Goal: Task Accomplishment & Management: Manage account settings

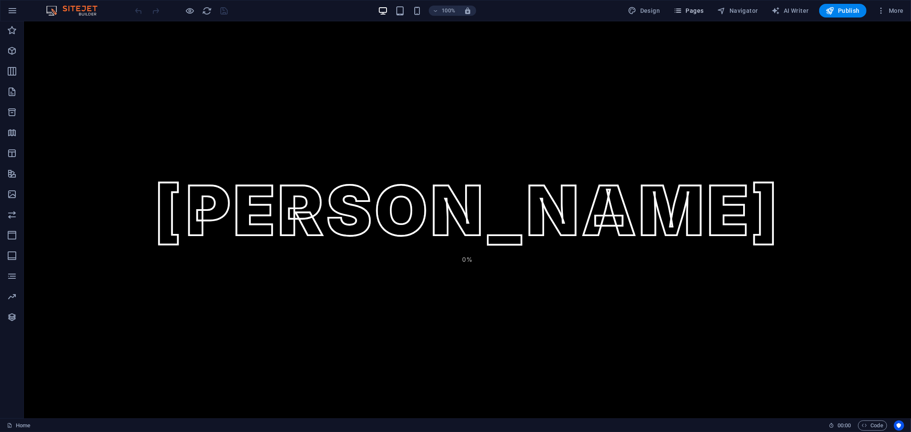
click at [701, 15] on span "Pages" at bounding box center [689, 10] width 30 height 9
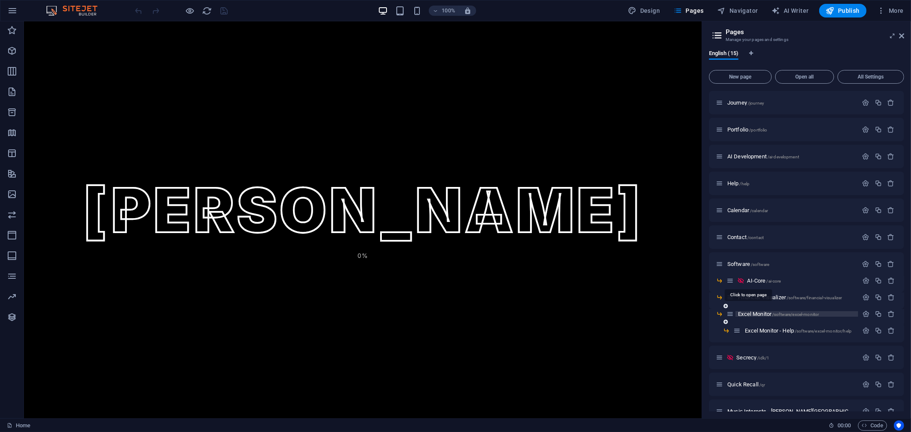
scroll to position [41, 0]
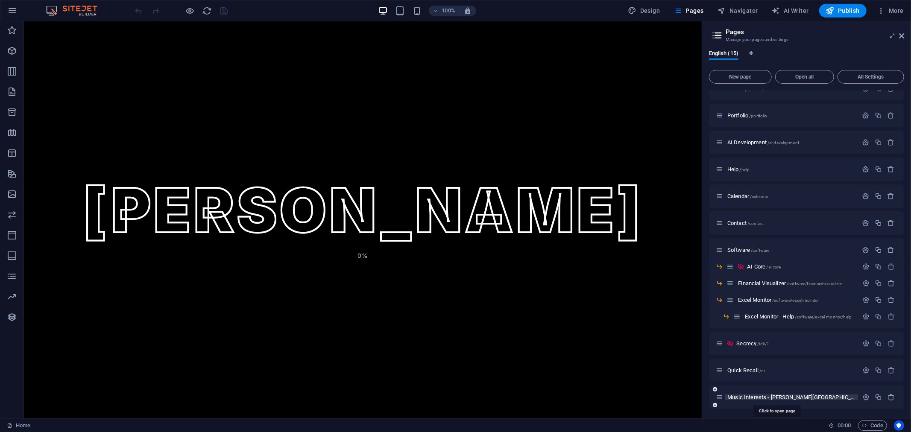
click at [757, 396] on span "Music Interests - [PERSON_NAME] [PERSON_NAME] /music-interest" at bounding box center [833, 397] width 210 height 6
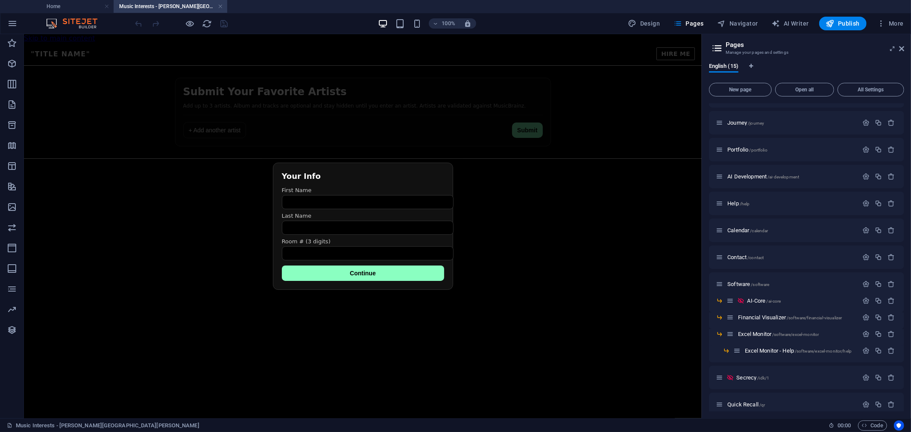
scroll to position [0, 0]
click at [904, 46] on icon at bounding box center [901, 48] width 5 height 7
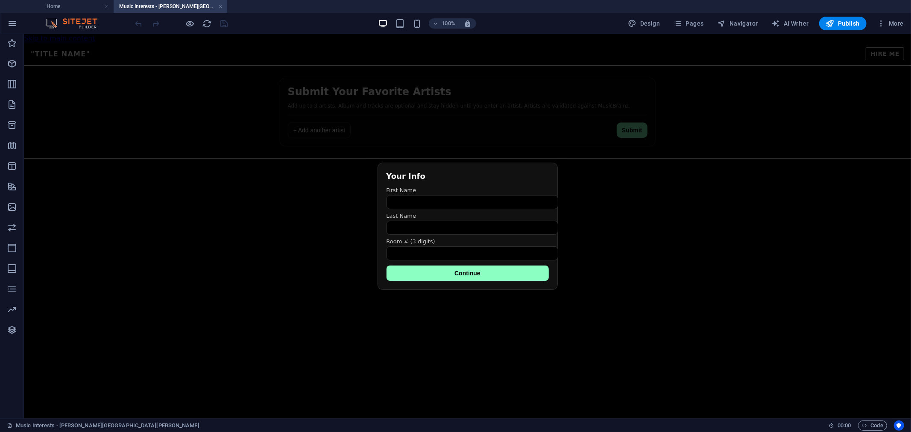
click at [154, 6] on h4 "Music Interests - [PERSON_NAME][GEOGRAPHIC_DATA][PERSON_NAME]" at bounding box center [171, 6] width 114 height 9
drag, startPoint x: 672, startPoint y: 208, endPoint x: 503, endPoint y: 225, distance: 170.0
click at [672, 173] on html "Skip to main content Favorite Artists Submission "Title Name" HIRE ME Submit Yo…" at bounding box center [466, 103] width 887 height 139
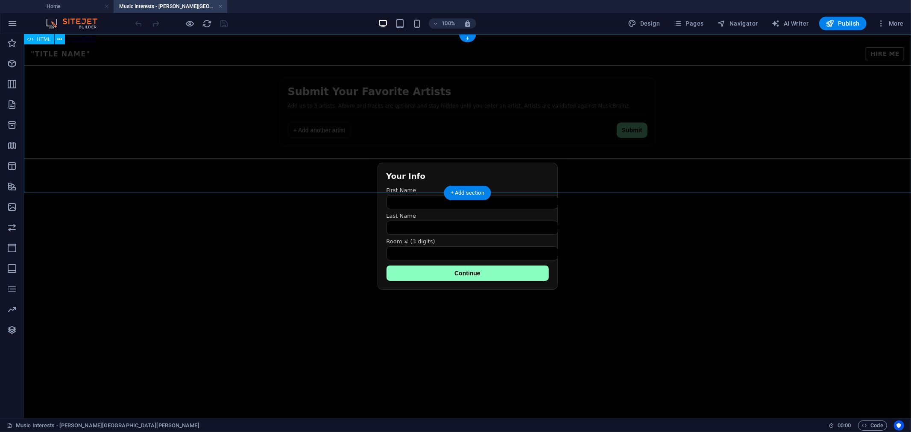
click at [697, 125] on div "Favorite Artists Submission "Title Name" HIRE ME Submit Your Favorite Artists A…" at bounding box center [466, 107] width 887 height 131
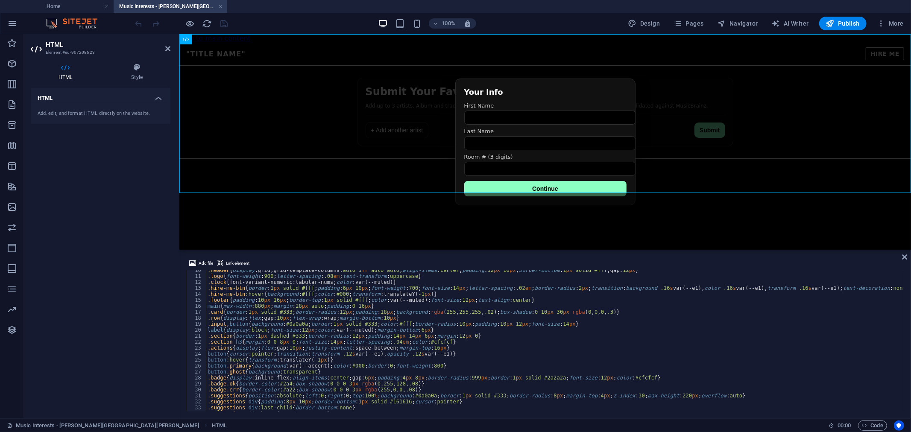
scroll to position [227, 0]
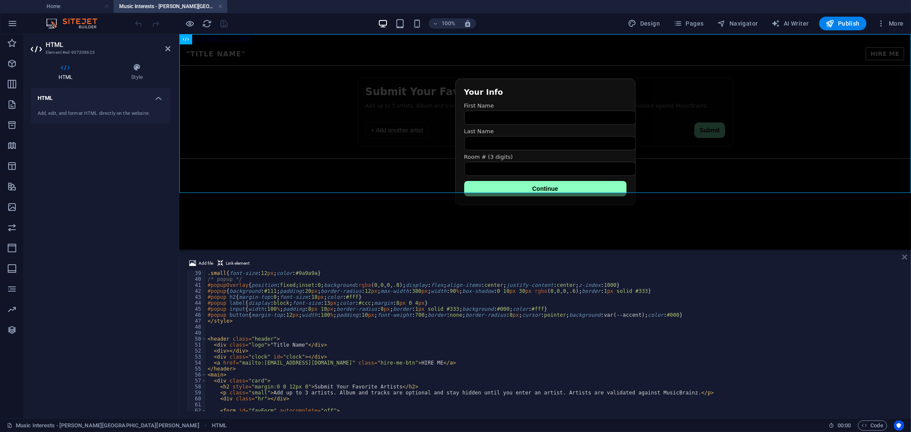
click at [905, 260] on icon at bounding box center [904, 257] width 5 height 7
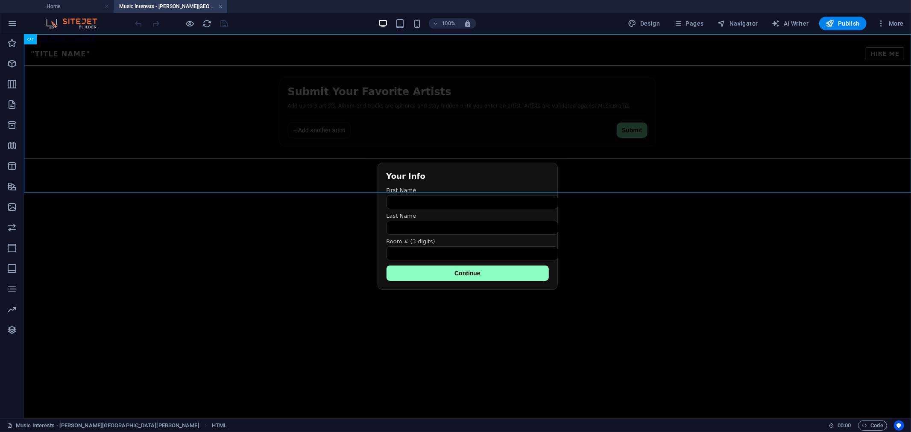
click at [159, 7] on h4 "Music Interests - [PERSON_NAME][GEOGRAPHIC_DATA][PERSON_NAME]" at bounding box center [171, 6] width 114 height 9
click at [538, 139] on div "Favorite Artists Submission "Title Name" HIRE ME Submit Your Favorite Artists A…" at bounding box center [466, 107] width 887 height 131
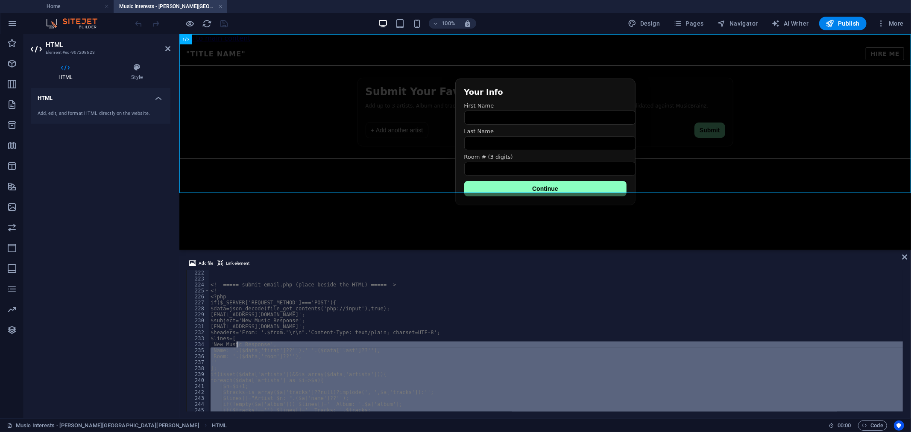
scroll to position [1294, 0]
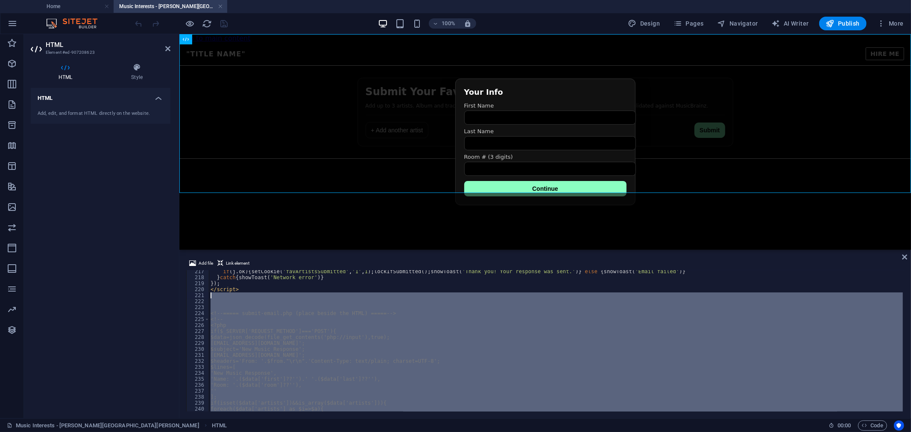
drag, startPoint x: 224, startPoint y: 399, endPoint x: 205, endPoint y: 297, distance: 104.3
click at [205, 297] on div "217 218 219 220 221 222 223 224 225 226 227 228 229 230 231 232 233 234 235 236…" at bounding box center [545, 340] width 718 height 141
click at [519, 341] on div "if ( j . ok ) { setCookie ( 'favArtistsSubmitted' , '1' , 1 ) ; lockIfSubmitted…" at bounding box center [556, 340] width 694 height 141
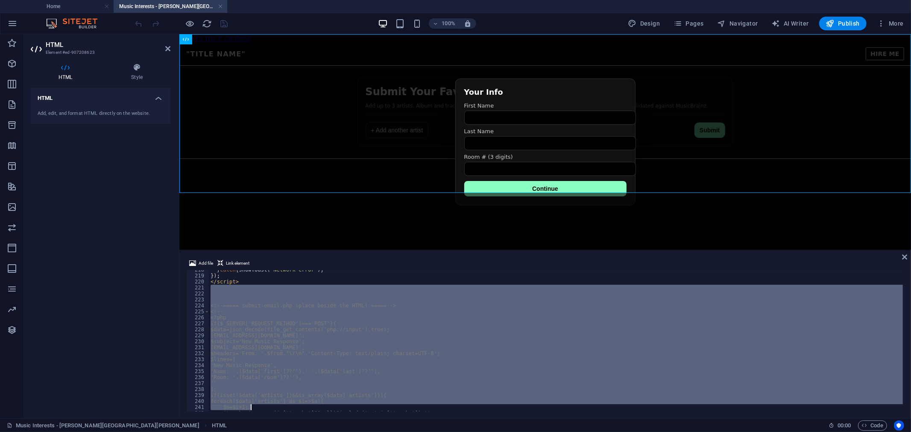
scroll to position [1379, 0]
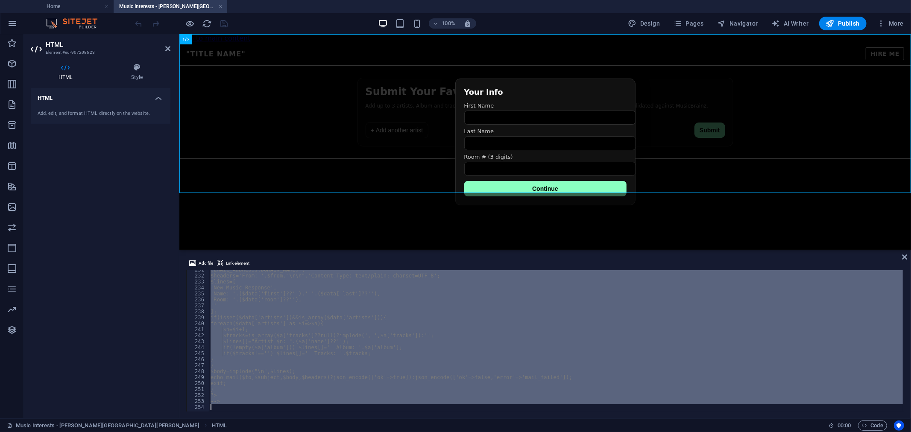
drag, startPoint x: 214, startPoint y: 296, endPoint x: 288, endPoint y: 446, distance: 167.6
click at [288, 432] on html "[DOMAIN_NAME] Home Music Interests - [PERSON_NAME][GEOGRAPHIC_DATA][PERSON_NAME…" at bounding box center [455, 216] width 911 height 432
type textarea "-->"
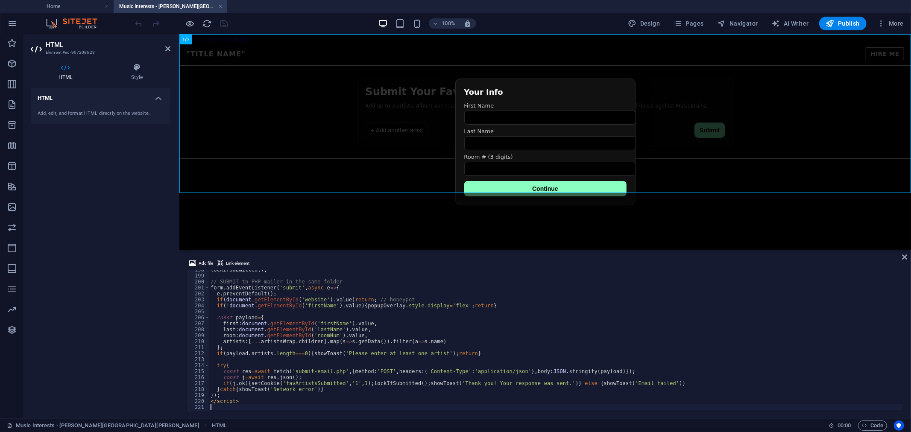
scroll to position [1154, 0]
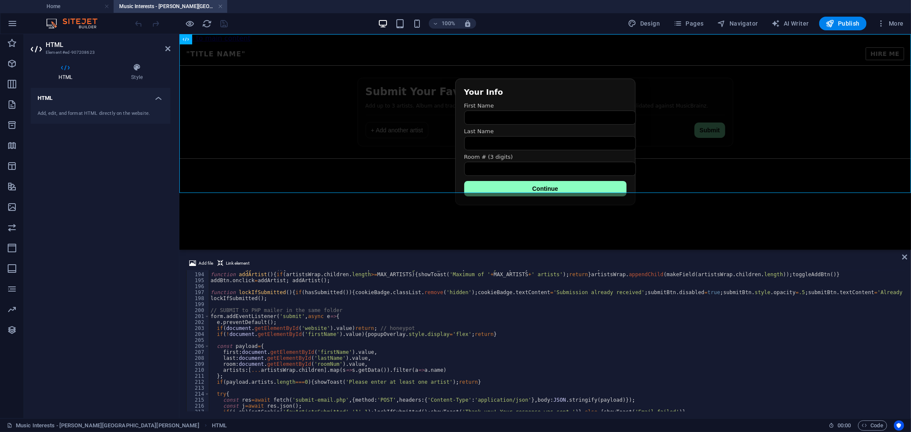
click at [285, 314] on div "function toggleAddBtn ( ) { addBtn . disabled = artistsWrap . children . length…" at bounding box center [750, 342] width 1082 height 152
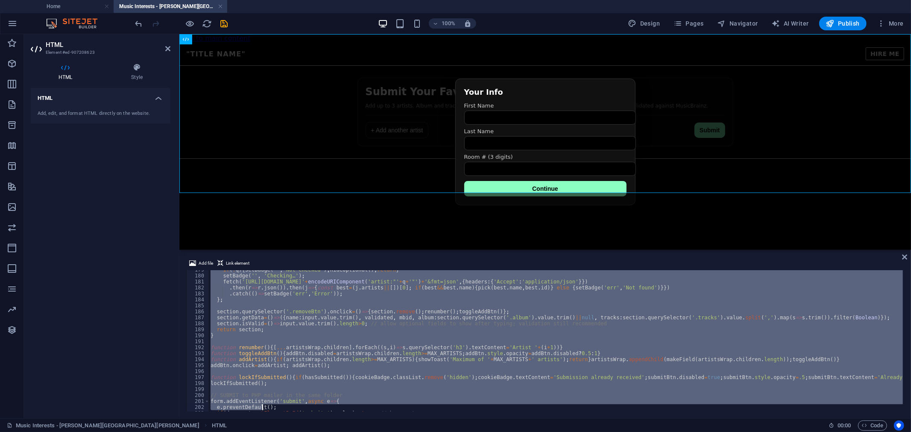
scroll to position [1181, 0]
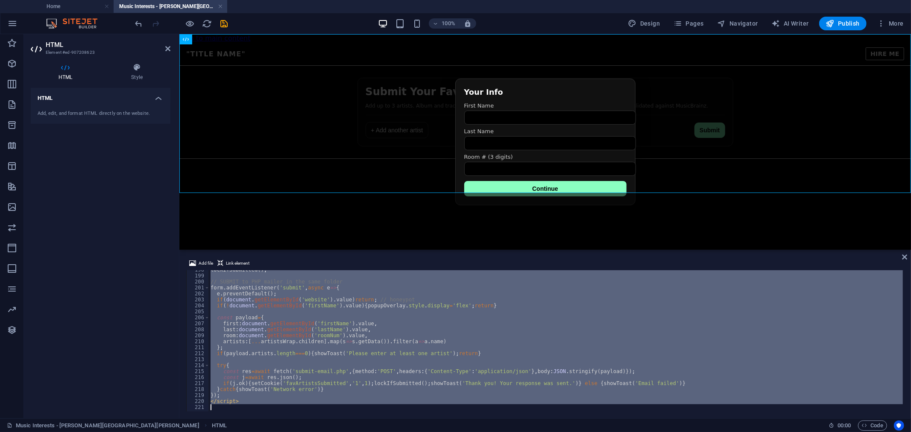
drag, startPoint x: 211, startPoint y: 294, endPoint x: 263, endPoint y: 455, distance: 169.2
click at [263, 432] on html "[DOMAIN_NAME] Home Music Interests - [PERSON_NAME][GEOGRAPHIC_DATA][PERSON_NAME…" at bounding box center [455, 216] width 911 height 432
click at [595, 173] on html "Skip to main content Favorite Artists Submission "Title Name" HIRE ME Submit Yo…" at bounding box center [545, 103] width 732 height 139
click at [811, 63] on div "Favorite Artists Submission "Title Name" HIRE ME Submit Your Favorite Artists A…" at bounding box center [545, 107] width 732 height 131
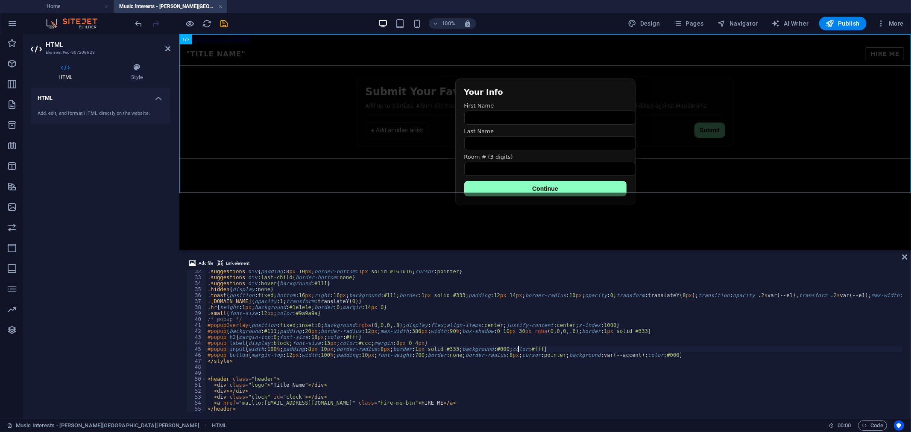
click at [560, 350] on div ".suggestions div { padding : 8 px 10 px ; border-bottom : 1 px solid #161616 ; …" at bounding box center [747, 345] width 1082 height 152
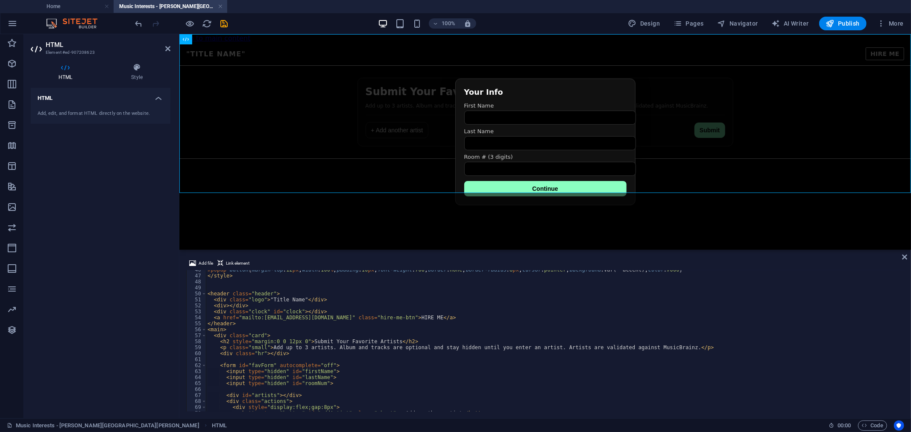
click at [288, 298] on div "#popup button { margin-top : 12 px ; width : 100 % ; padding : 10 px ; font-wei…" at bounding box center [747, 343] width 1082 height 152
drag, startPoint x: 297, startPoint y: 300, endPoint x: 270, endPoint y: 301, distance: 27.4
click at [270, 301] on div "#popup button { margin-top : 12 px ; width : 100 % ; padding : 10 px ; font-wei…" at bounding box center [747, 343] width 1082 height 152
drag, startPoint x: 391, startPoint y: 319, endPoint x: 375, endPoint y: 319, distance: 16.2
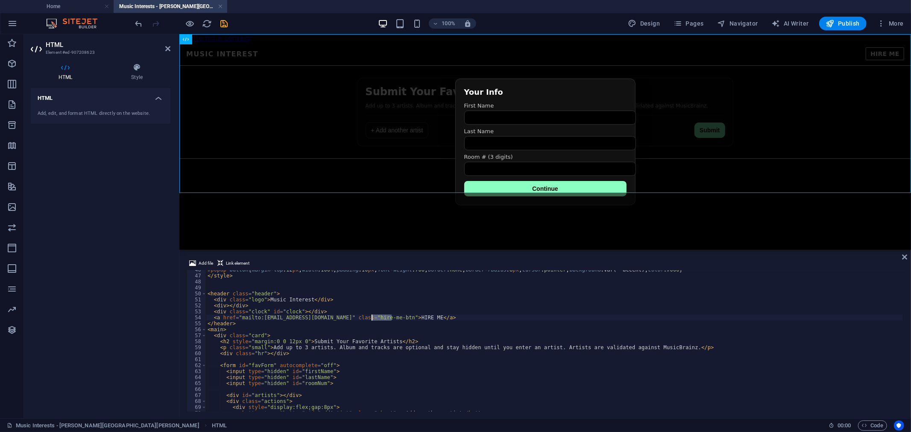
click at [372, 319] on div "#popup button { margin-top : 12 px ; width : 100 % ; padding : 10 px ; font-wei…" at bounding box center [747, 343] width 1082 height 152
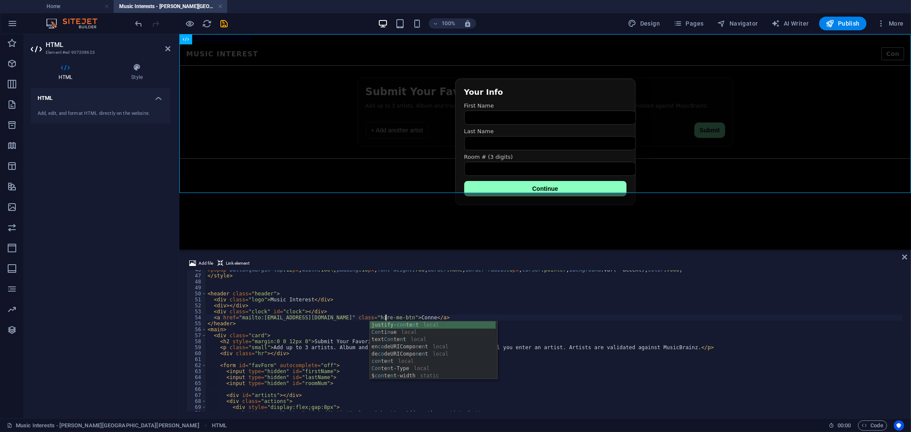
scroll to position [0, 15]
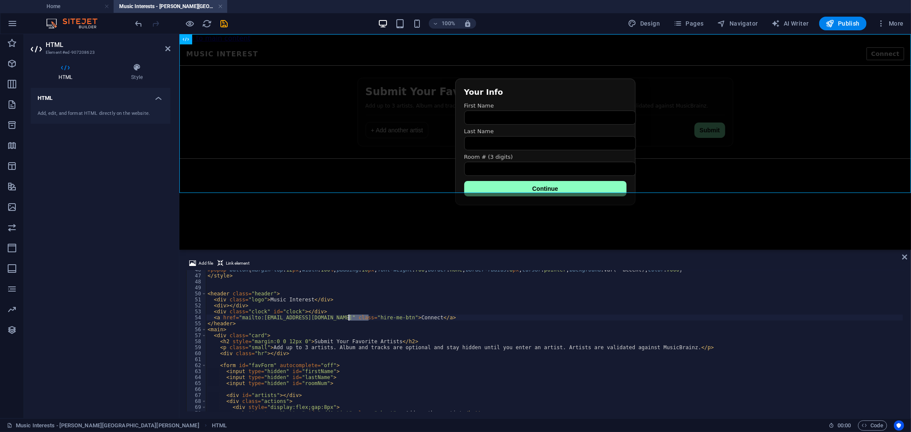
drag, startPoint x: 368, startPoint y: 316, endPoint x: 349, endPoint y: 318, distance: 18.9
click at [350, 318] on div "#popup button { margin-top : 12 px ; width : 100 % ; padding : 10 px ; font-wei…" at bounding box center [747, 343] width 1082 height 152
drag, startPoint x: 309, startPoint y: 316, endPoint x: 242, endPoint y: 317, distance: 66.7
click at [241, 317] on div "#popup button { margin-top : 12 px ; width : 100 % ; padding : 10 px ; font-wei…" at bounding box center [747, 343] width 1082 height 152
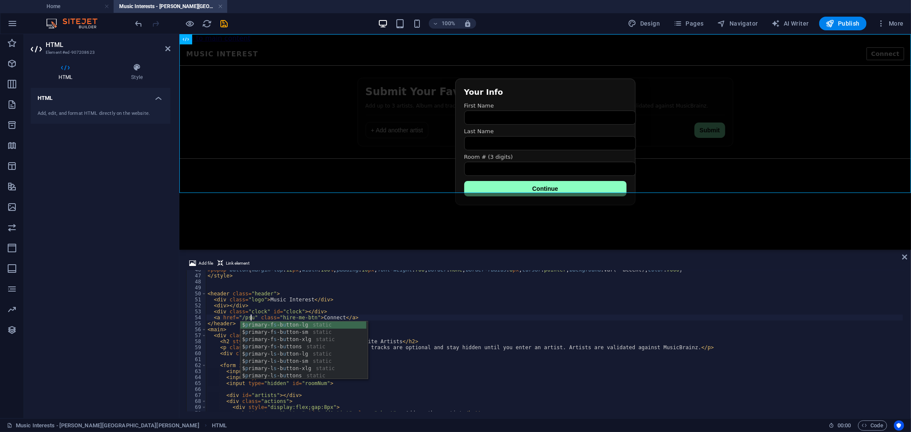
click at [417, 326] on div "#popup button { margin-top : 12 px ; width : 100 % ; padding : 10 px ; font-wei…" at bounding box center [747, 343] width 1082 height 152
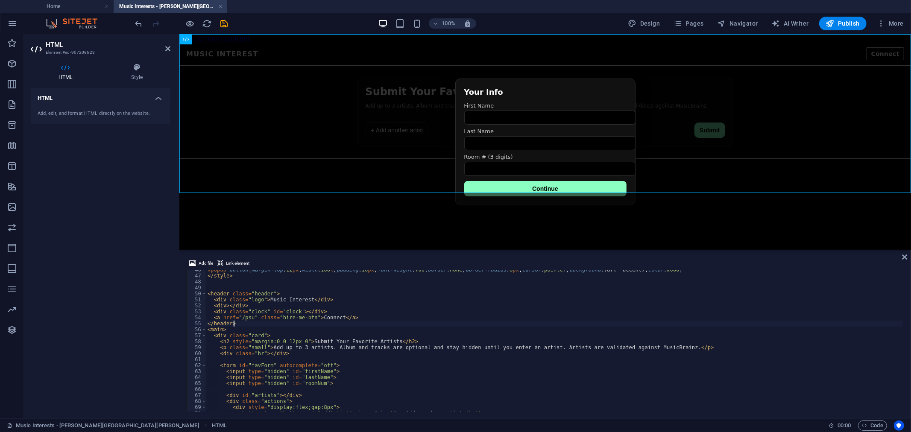
scroll to position [0, 1]
type textarea "</header>"
click at [906, 257] on icon at bounding box center [904, 257] width 5 height 7
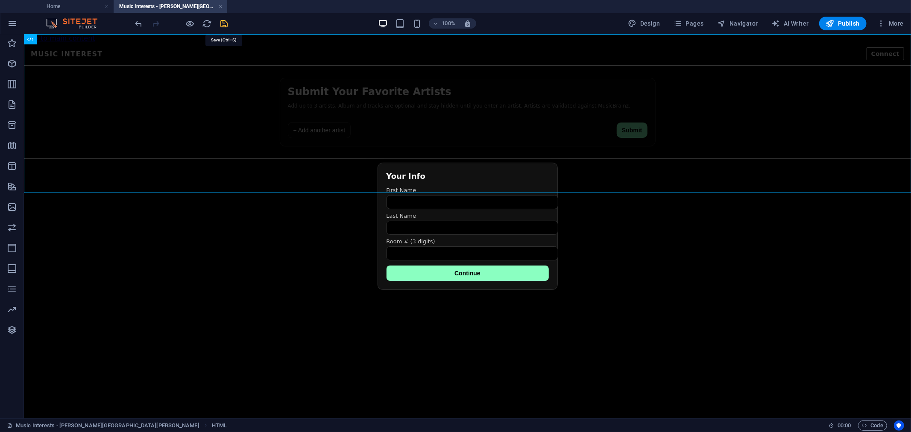
click at [222, 20] on icon "save" at bounding box center [225, 24] width 10 height 10
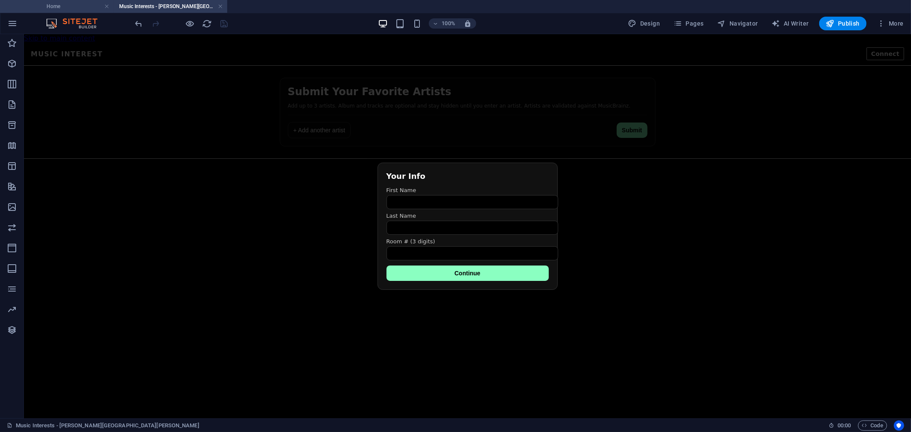
click at [68, 7] on h4 "Home" at bounding box center [57, 6] width 114 height 9
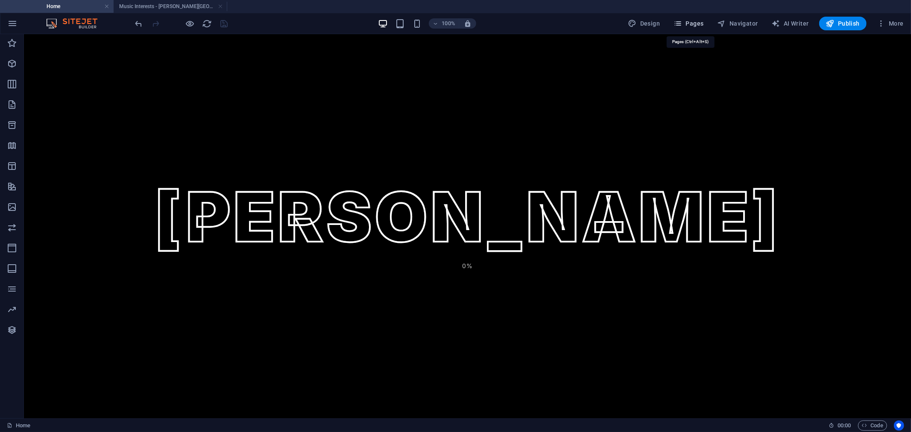
click at [682, 23] on icon "button" at bounding box center [678, 23] width 9 height 9
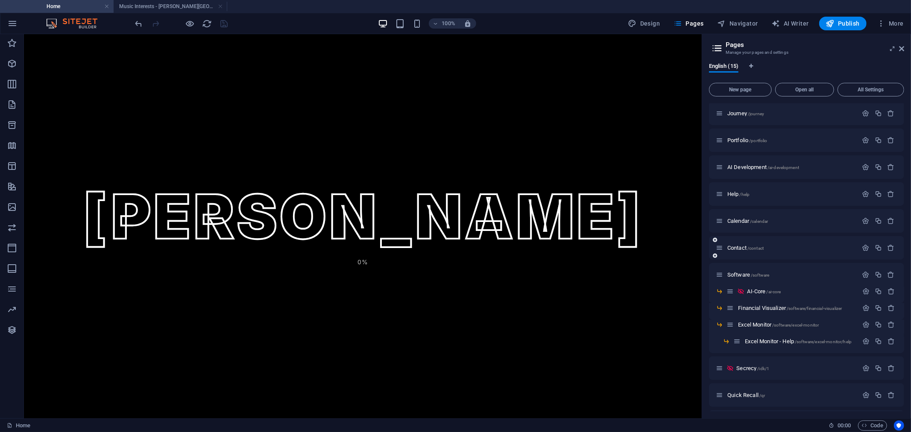
scroll to position [53, 0]
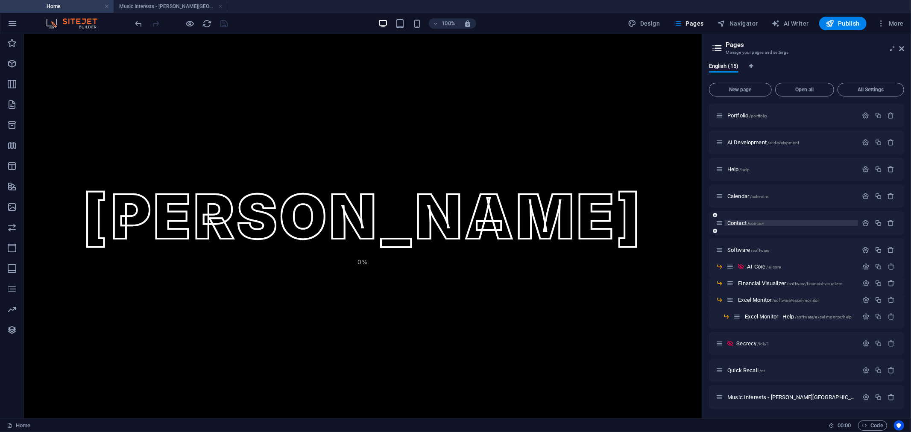
click at [762, 221] on span "/contact" at bounding box center [756, 223] width 16 height 5
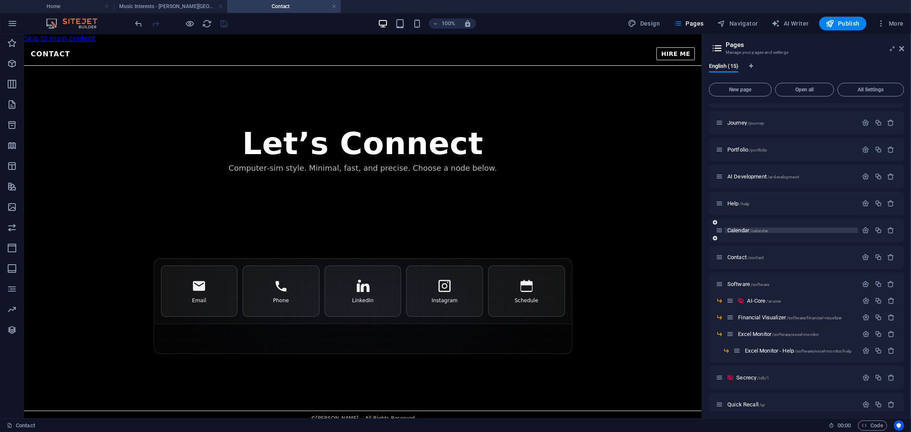
scroll to position [0, 0]
click at [156, 6] on h4 "Music Interests - [PERSON_NAME][GEOGRAPHIC_DATA][PERSON_NAME]" at bounding box center [171, 6] width 114 height 9
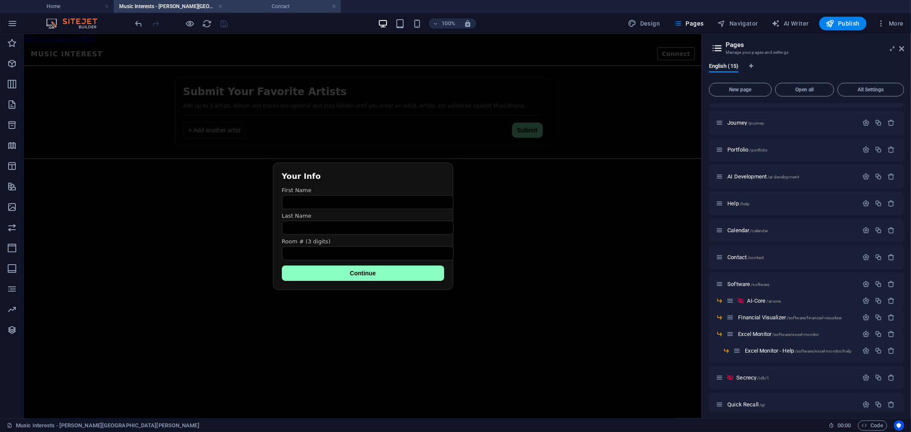
click at [297, 9] on h4 "Contact" at bounding box center [284, 6] width 114 height 9
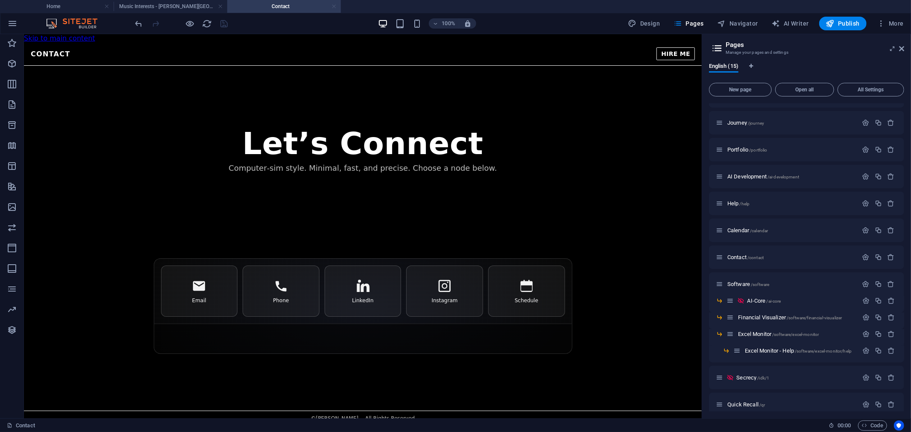
click at [334, 6] on link at bounding box center [334, 7] width 5 height 8
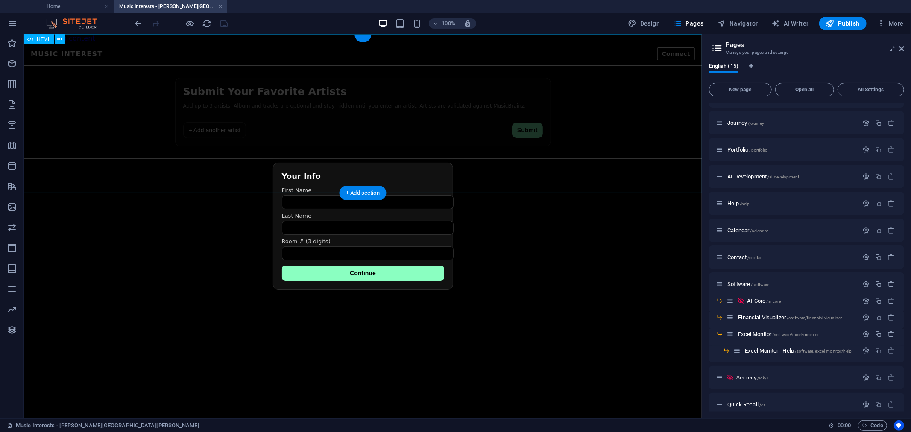
click at [348, 117] on div "Favorite Artists Submission Music Interest Connect Submit Your Favorite Artists…" at bounding box center [362, 107] width 678 height 131
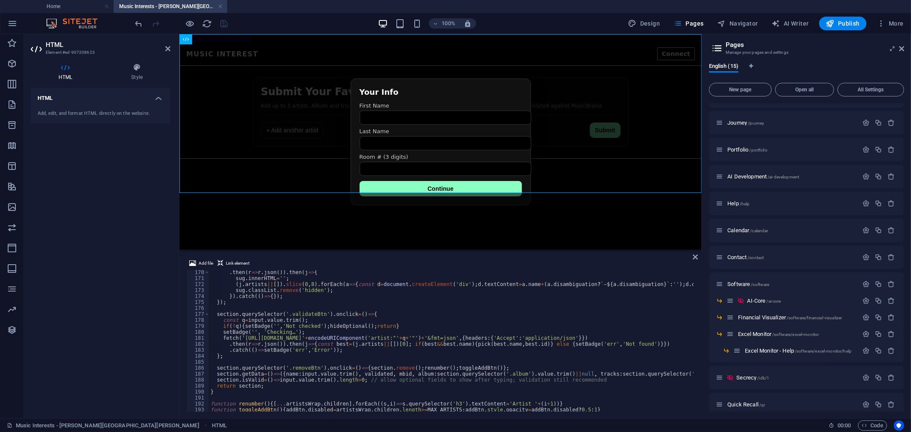
scroll to position [1181, 0]
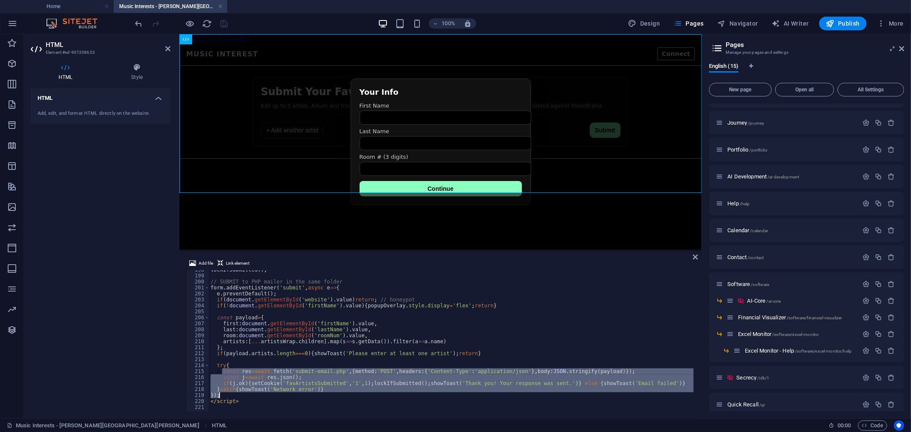
drag, startPoint x: 223, startPoint y: 370, endPoint x: 264, endPoint y: 396, distance: 48.6
click at [264, 396] on div "lockIfSubmitted ( ) ; // SUBMIT to PHP mailer in the same folder form . addEven…" at bounding box center [750, 343] width 1082 height 152
type textarea "}catch{showToast('Network error')} });"
paste textarea
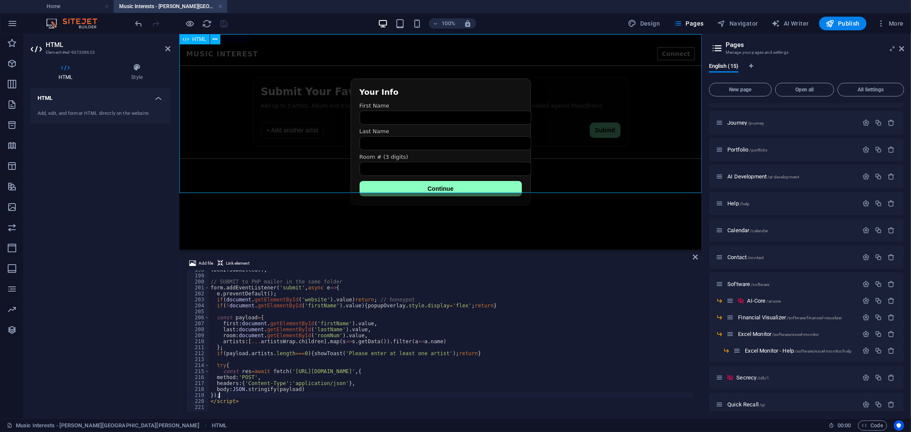
click at [262, 102] on div "Favorite Artists Submission Music Interest Connect Submit Your Favorite Artists…" at bounding box center [440, 107] width 523 height 131
click at [900, 52] on icon at bounding box center [901, 48] width 5 height 7
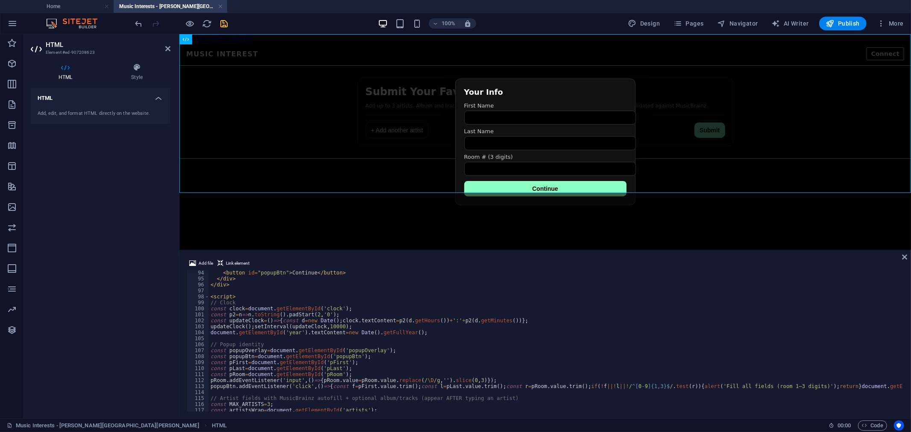
scroll to position [301, 0]
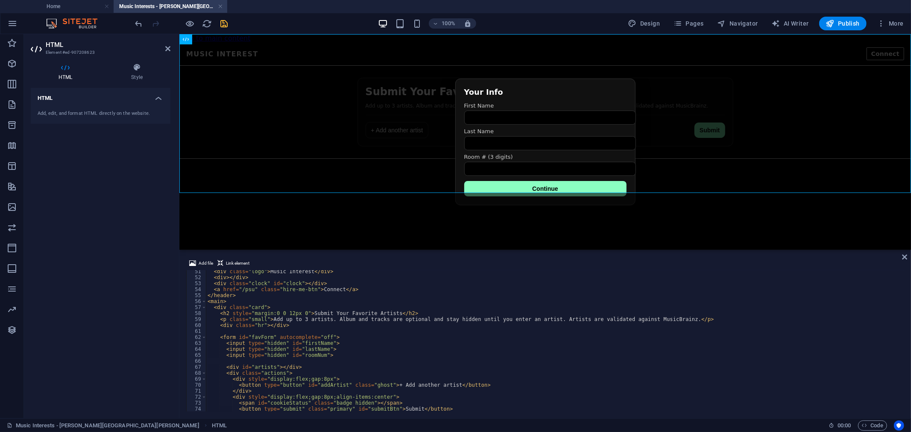
type textarea "<a href="/psu" class="hire-me-btn">Connect</a>"
click at [250, 290] on div "< div class = "logo" > Music Interest </ div > < div > </ div > < div class = "…" at bounding box center [747, 345] width 1082 height 152
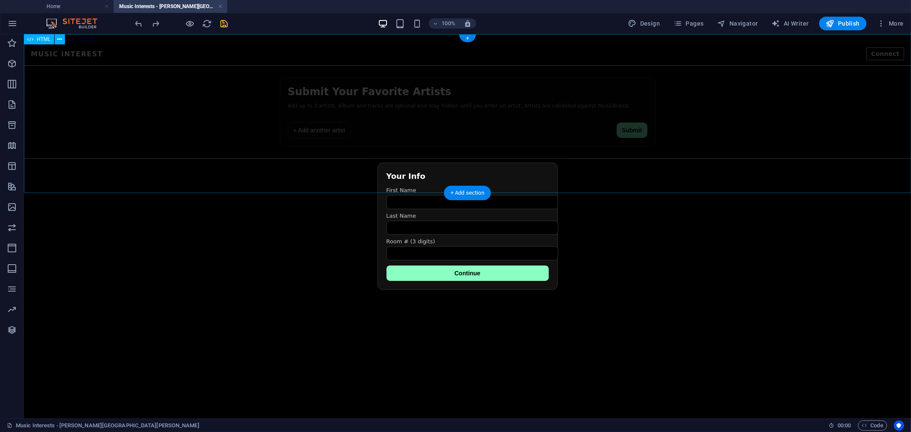
click at [316, 138] on div "Favorite Artists Submission Music Interest Connect Submit Your Favorite Artists…" at bounding box center [466, 107] width 887 height 131
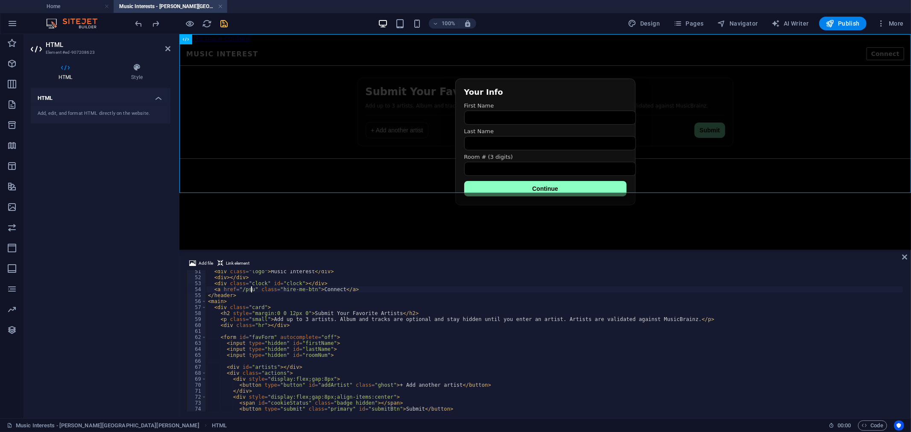
click at [250, 288] on div "< div class = "logo" > Music Interest </ div > < div > </ div > < div class = "…" at bounding box center [747, 345] width 1082 height 152
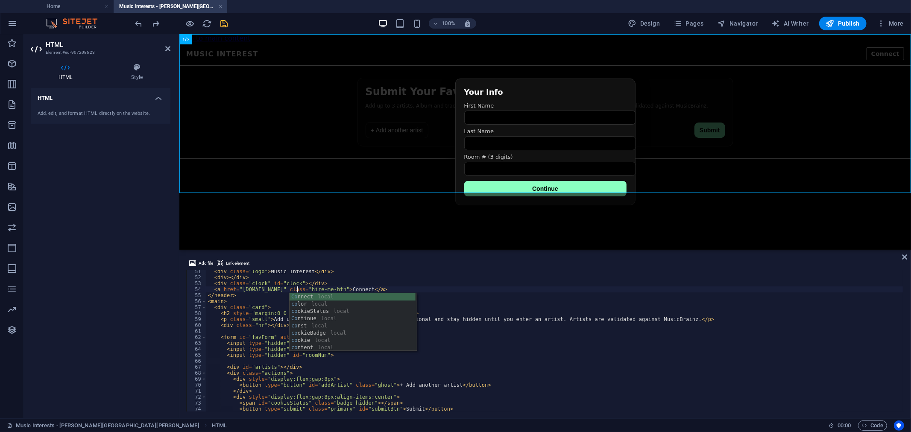
scroll to position [0, 7]
click at [462, 294] on div "< div class = "logo" > Music Interest </ div > < div > </ div > < div class = "…" at bounding box center [747, 345] width 1082 height 152
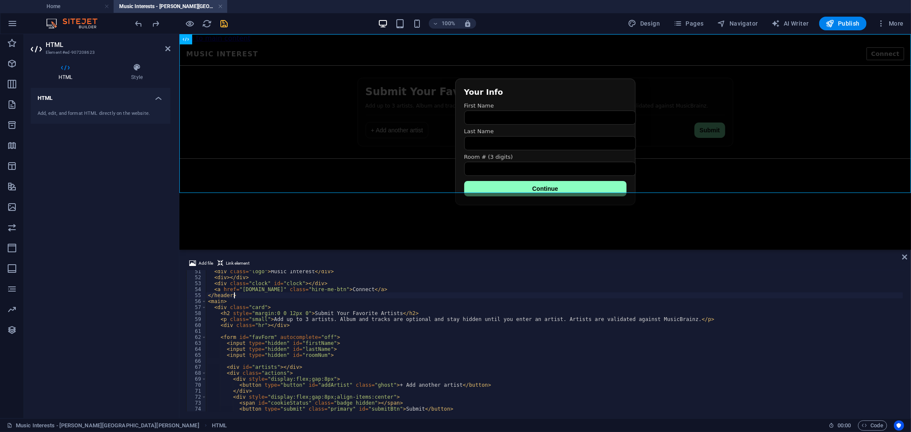
scroll to position [0, 1]
type textarea "</header>"
click at [876, 135] on div "Favorite Artists Submission Music Interest Connect Submit Your Favorite Artists…" at bounding box center [545, 107] width 732 height 131
click at [903, 258] on icon at bounding box center [904, 257] width 5 height 7
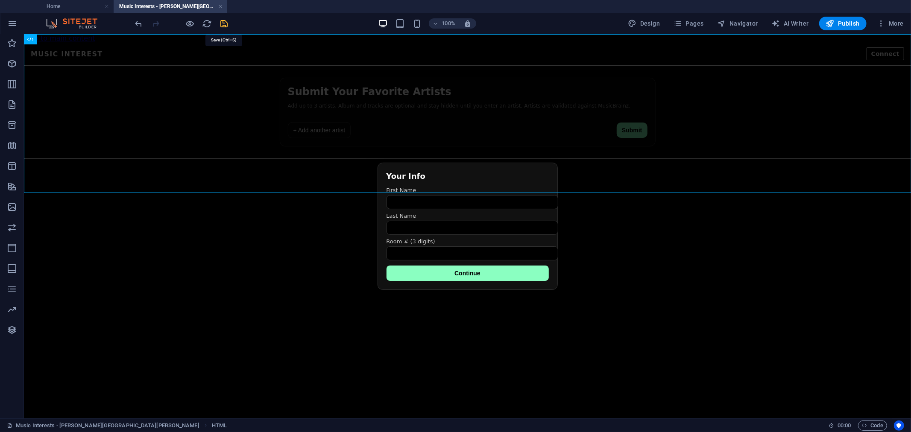
click at [226, 23] on icon "save" at bounding box center [225, 24] width 10 height 10
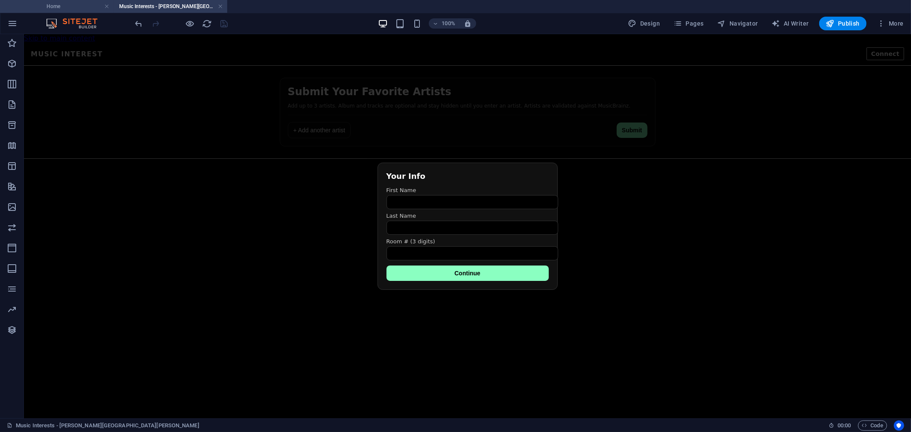
click at [60, 7] on h4 "Home" at bounding box center [57, 6] width 114 height 9
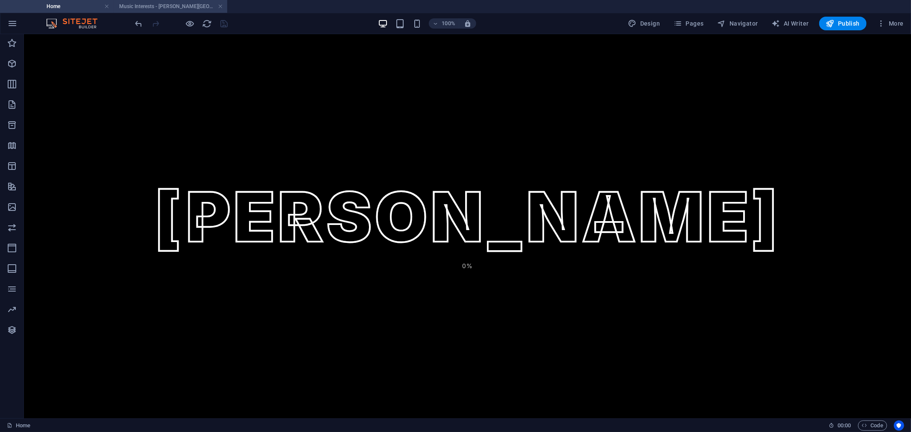
click at [152, 4] on h4 "Music Interests - [PERSON_NAME][GEOGRAPHIC_DATA][PERSON_NAME]" at bounding box center [171, 6] width 114 height 9
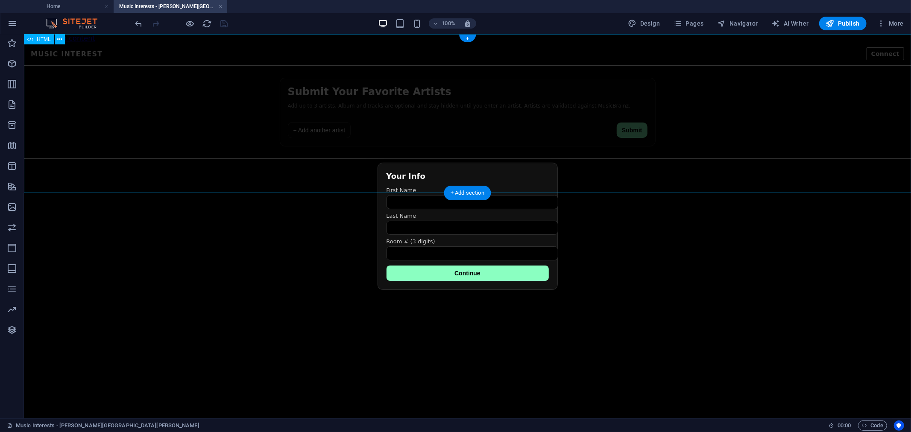
click at [570, 122] on div "Favorite Artists Submission Music Interest Connect Submit Your Favorite Artists…" at bounding box center [466, 107] width 887 height 131
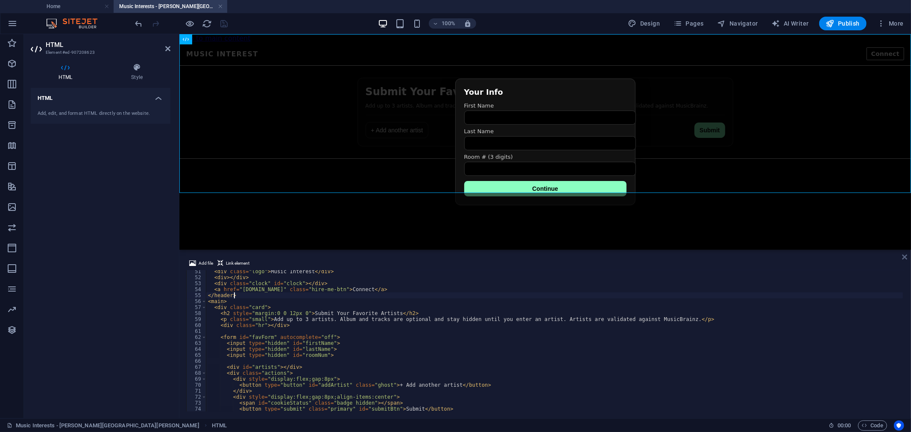
click at [907, 258] on icon at bounding box center [904, 257] width 5 height 7
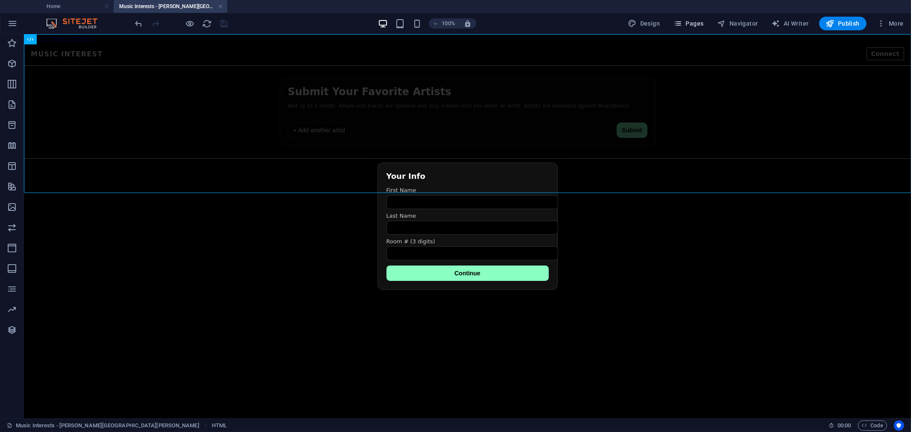
click at [693, 27] on span "Pages" at bounding box center [689, 23] width 30 height 9
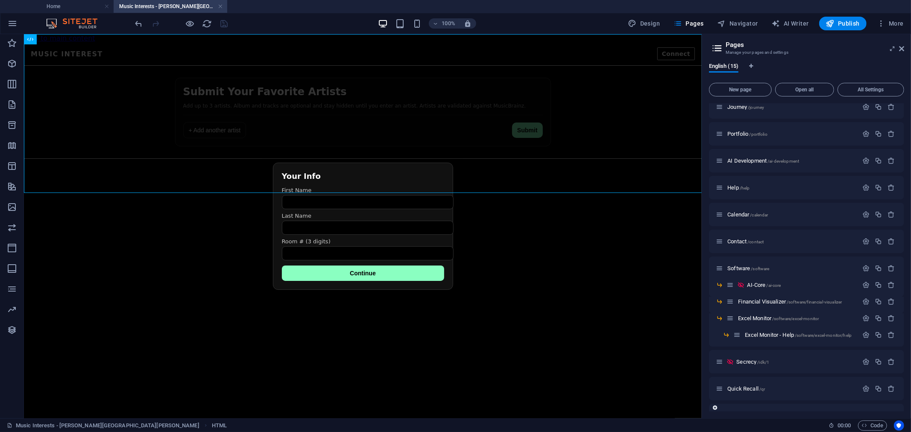
scroll to position [53, 0]
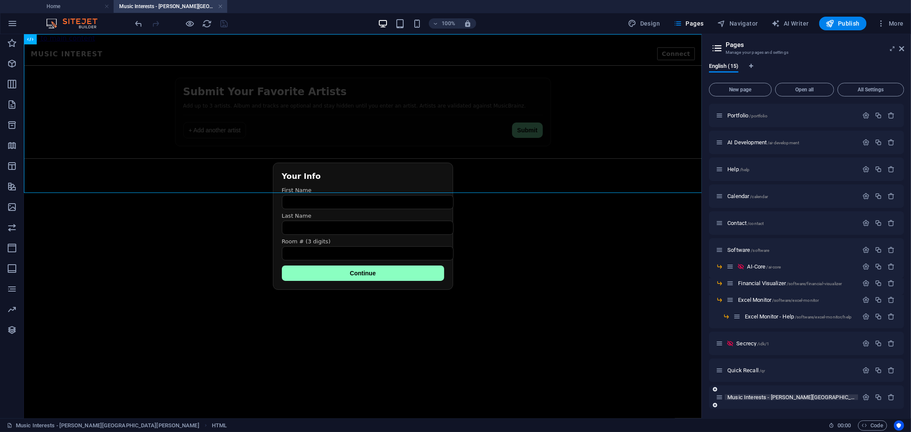
click at [750, 399] on span "Music Interests - [PERSON_NAME] [PERSON_NAME] /music-interest" at bounding box center [833, 397] width 210 height 6
click at [790, 393] on div "Music Interests - [PERSON_NAME] [PERSON_NAME] /music-interest" at bounding box center [787, 398] width 142 height 10
click at [788, 396] on span "Music Interests - [PERSON_NAME] [PERSON_NAME] /music-interest" at bounding box center [833, 397] width 210 height 6
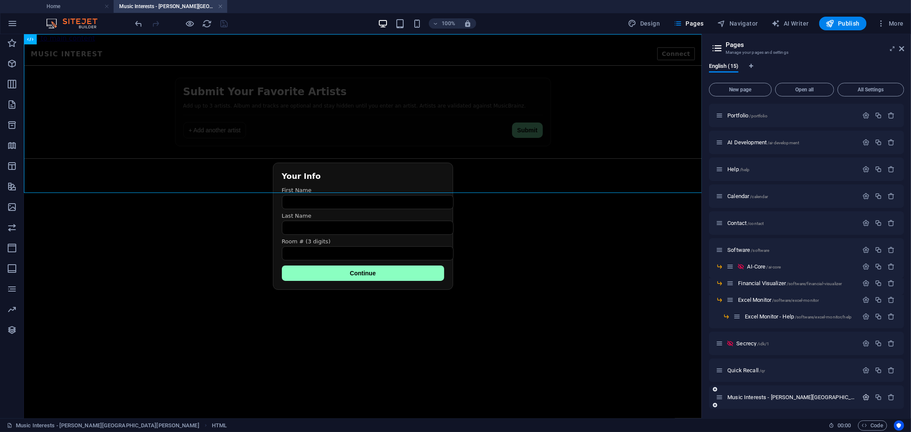
click at [866, 397] on icon "button" at bounding box center [866, 397] width 7 height 7
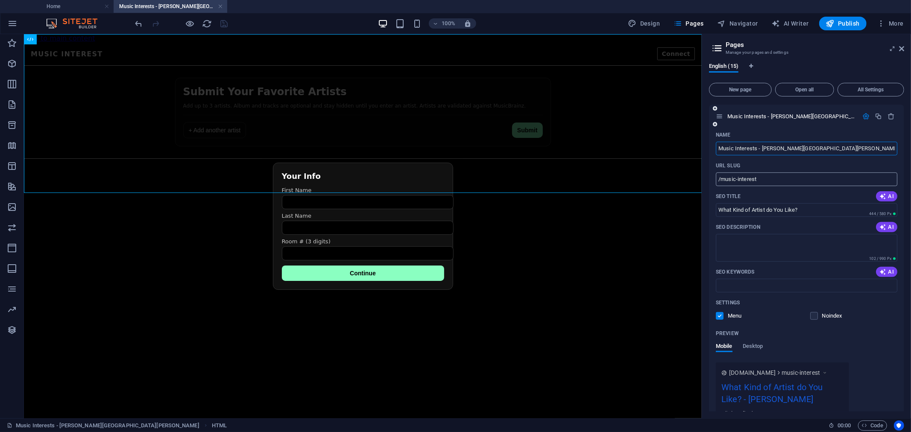
scroll to position [289, 0]
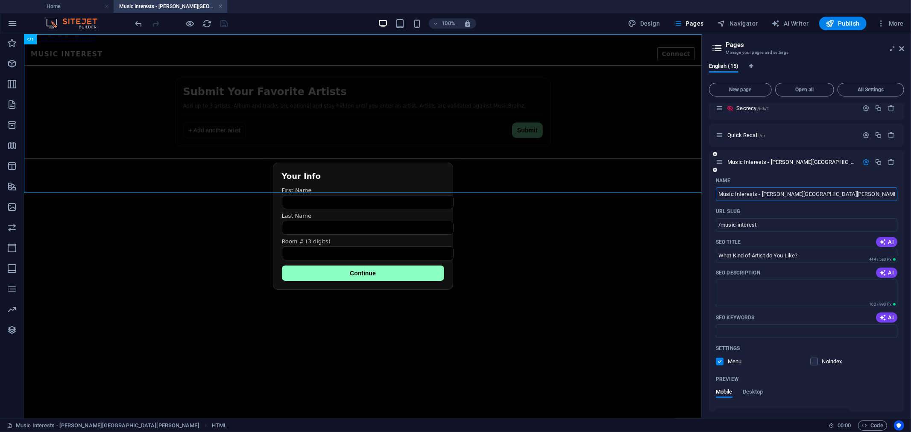
drag, startPoint x: 818, startPoint y: 189, endPoint x: 758, endPoint y: 191, distance: 60.3
click at [758, 191] on input "Music Interests - [PERSON_NAME][GEOGRAPHIC_DATA][PERSON_NAME]" at bounding box center [807, 195] width 182 height 14
type input "Music Interests"
drag, startPoint x: 785, startPoint y: 240, endPoint x: 790, endPoint y: 233, distance: 8.5
click at [785, 240] on div "SEO Title AI" at bounding box center [807, 242] width 182 height 14
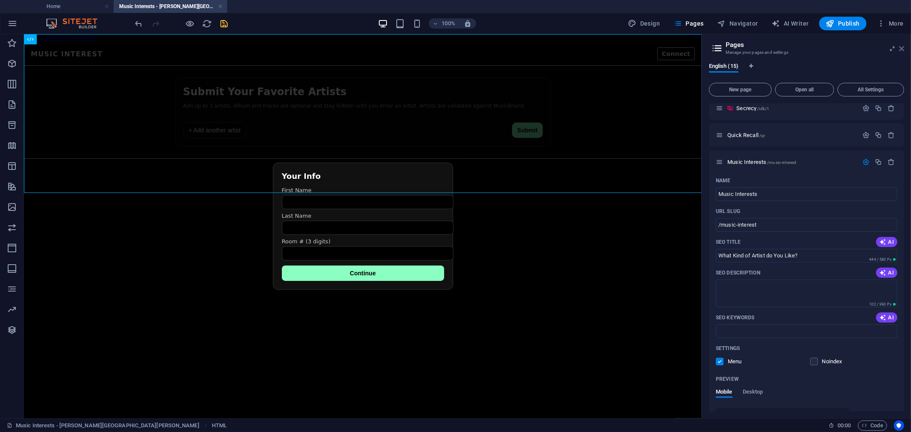
click at [903, 50] on icon at bounding box center [901, 48] width 5 height 7
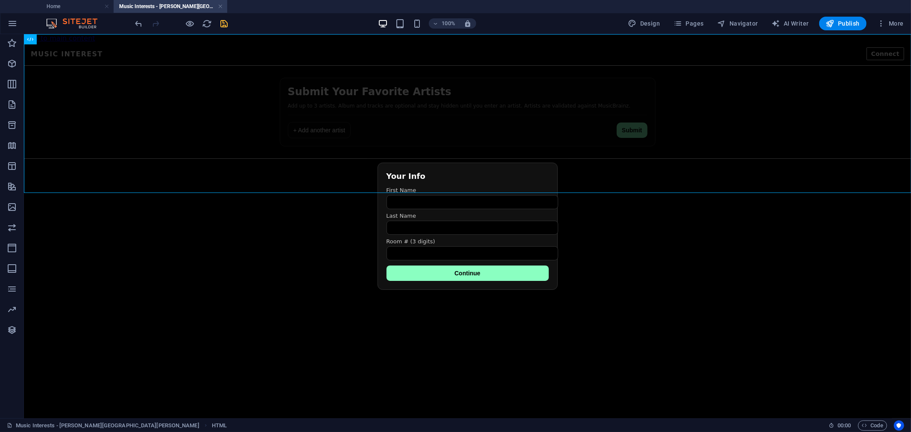
click at [229, 23] on span "save" at bounding box center [224, 24] width 10 height 10
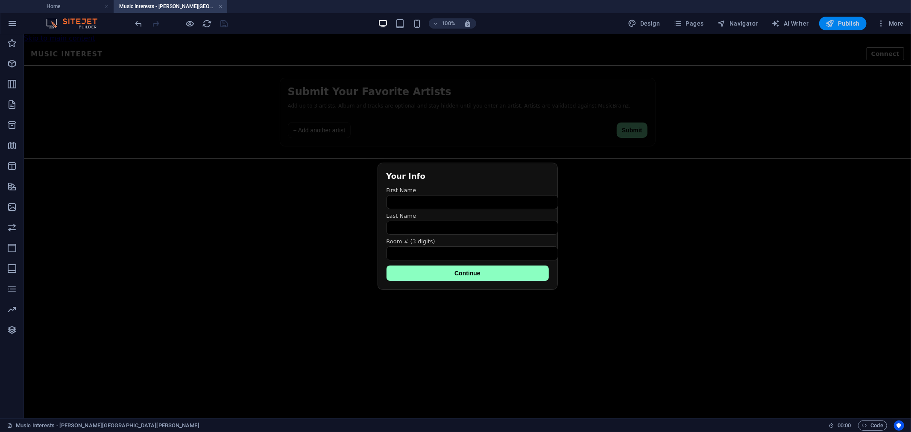
click at [846, 23] on span "Publish" at bounding box center [843, 23] width 34 height 9
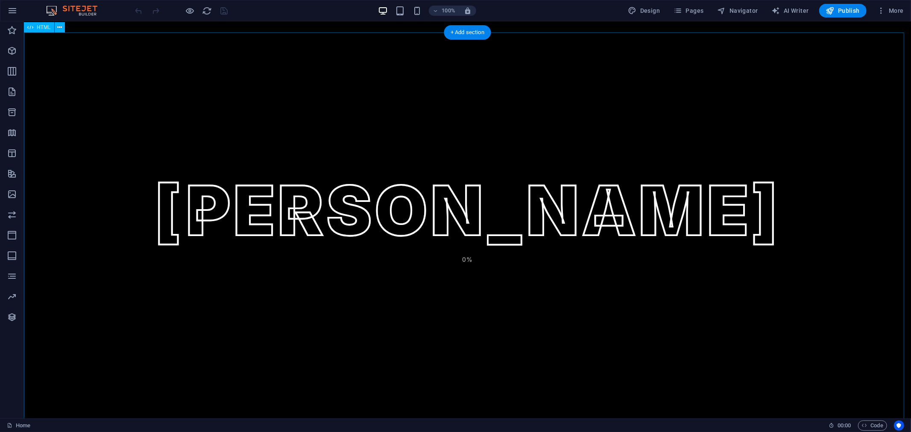
click at [500, 170] on div "Nicholas Cabel Nicholas Cabel 0% Nicholas Cabel HIRE ME START JOURNEY QUICK LIN…" at bounding box center [466, 242] width 887 height 421
click at [699, 8] on span "Pages" at bounding box center [689, 10] width 30 height 9
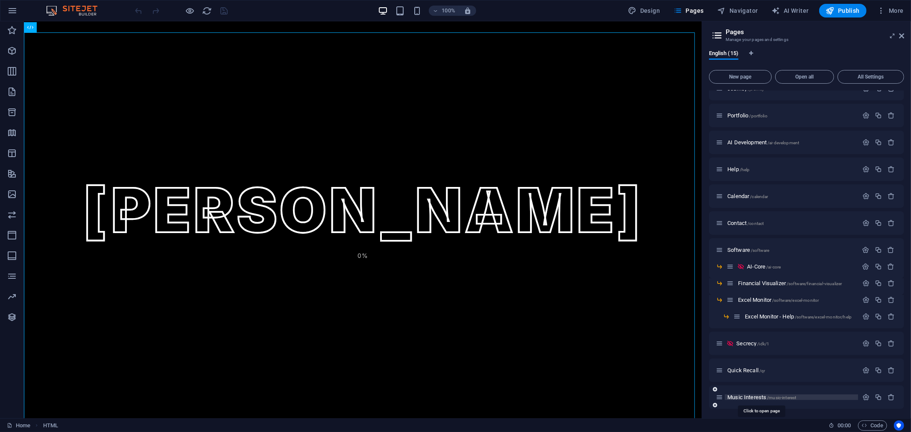
click at [749, 396] on span "Music Interests /music-interest" at bounding box center [762, 397] width 69 height 6
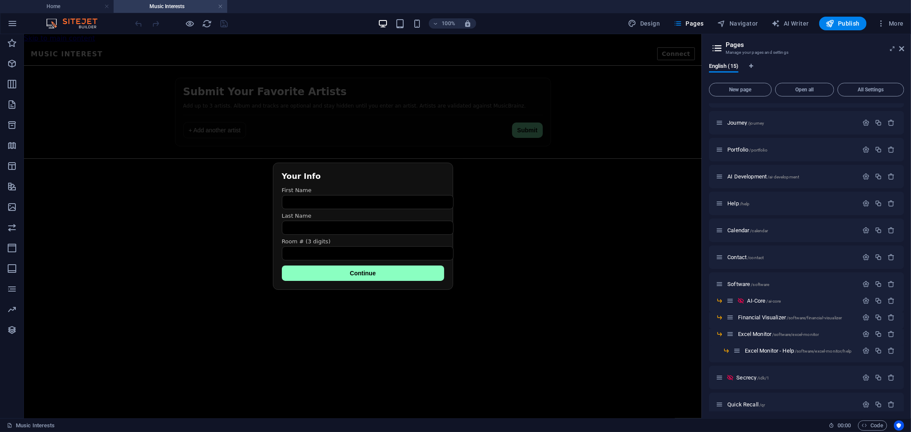
click at [531, 173] on html "Skip to main content Favorite Artists Submission Music Interest Connect Submit …" at bounding box center [362, 103] width 678 height 139
click at [508, 101] on div "Favorite Artists Submission Music Interest Connect Submit Your Favorite Artists…" at bounding box center [362, 107] width 678 height 131
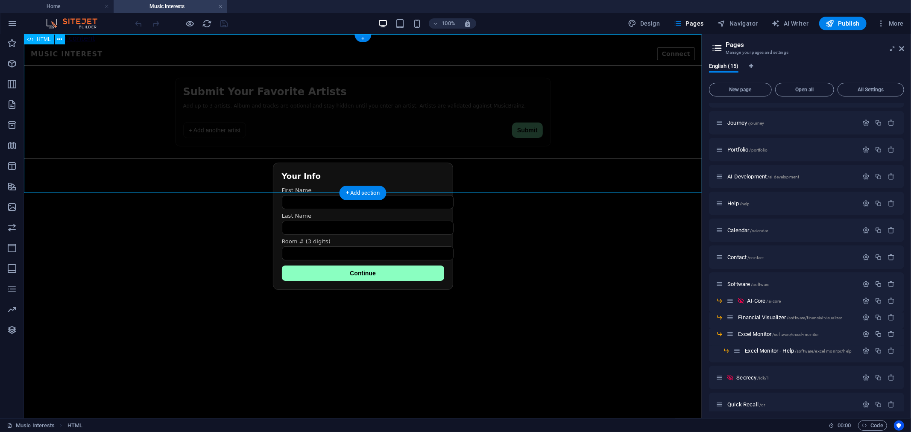
click at [508, 101] on div "Favorite Artists Submission Music Interest Connect Submit Your Favorite Artists…" at bounding box center [362, 107] width 678 height 131
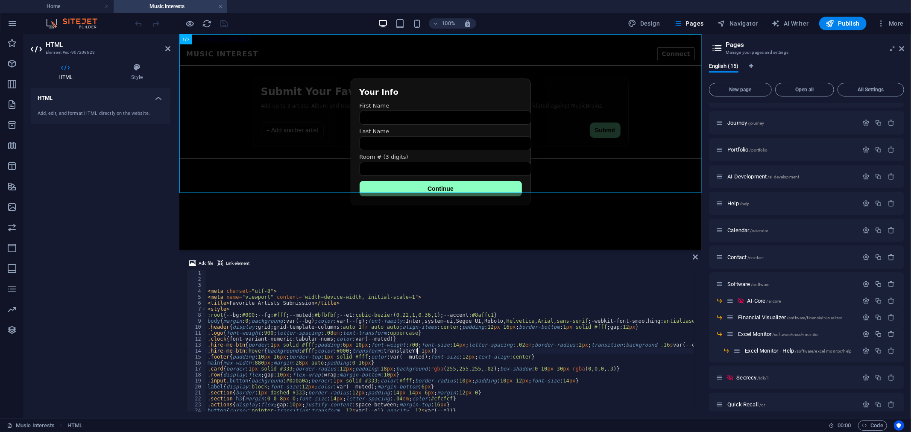
click at [464, 349] on div "< meta charset = "utf-8" > < meta name = "viewport" content = "width=device-wid…" at bounding box center [747, 346] width 1082 height 152
type textarea "</script>"
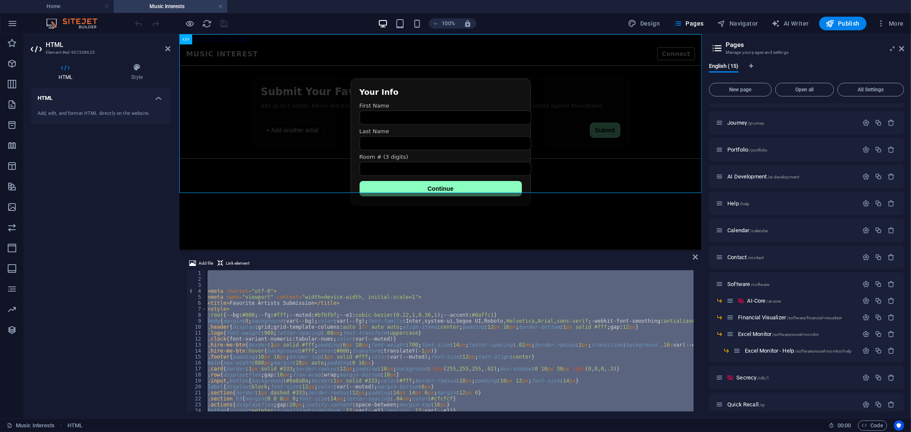
paste textarea
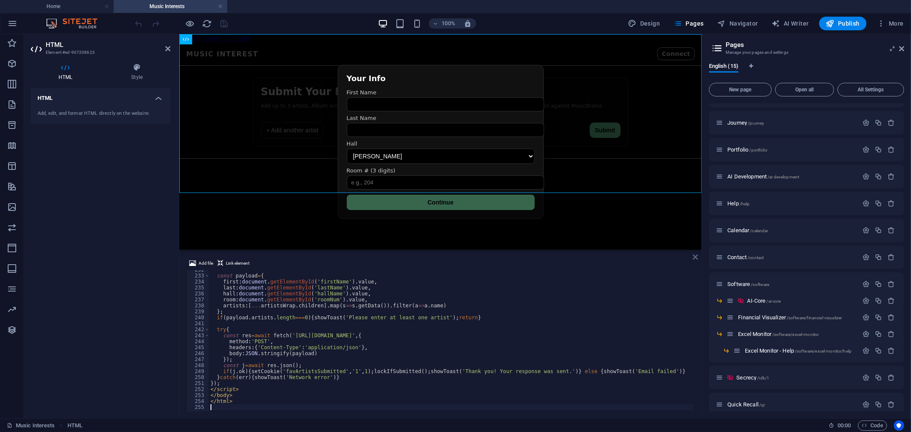
click at [696, 257] on icon at bounding box center [695, 257] width 5 height 7
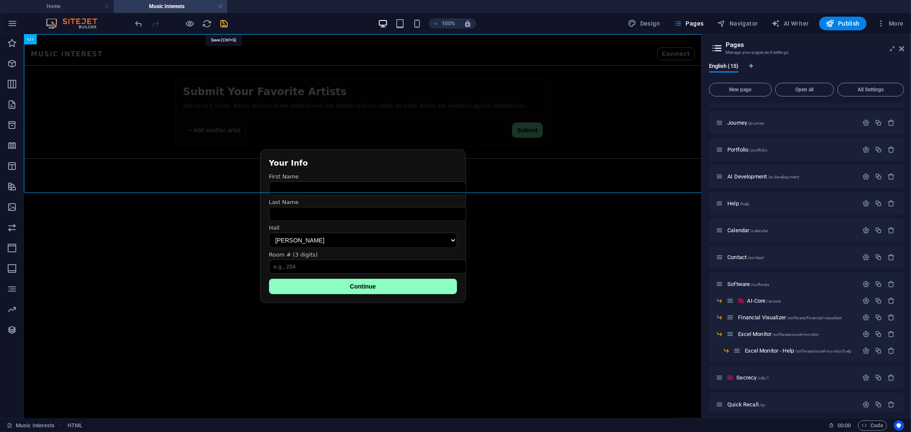
click at [224, 22] on icon "save" at bounding box center [225, 24] width 10 height 10
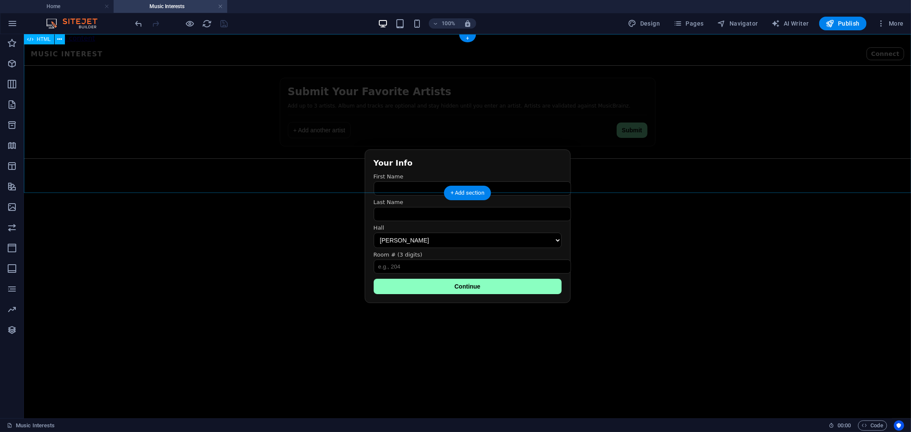
drag, startPoint x: 864, startPoint y: 54, endPoint x: 567, endPoint y: 232, distance: 346.8
click at [532, 173] on html "Skip to main content Favorite Artists Submission Music Interest Connect Submit …" at bounding box center [466, 103] width 887 height 139
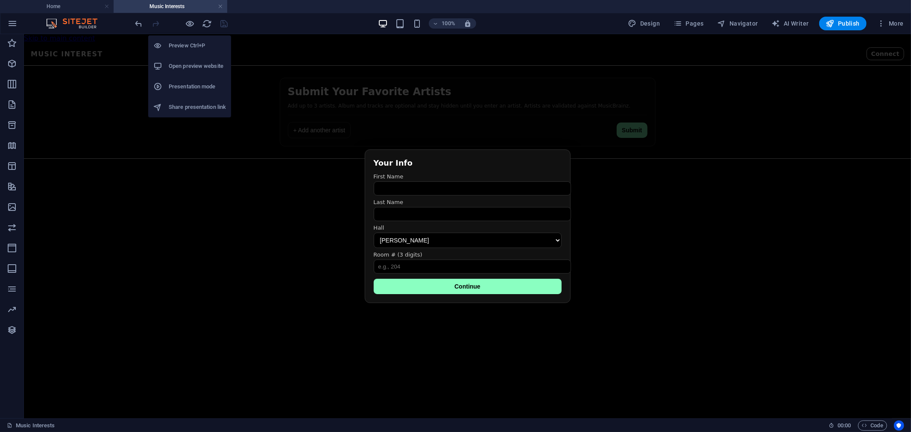
click at [197, 66] on h6 "Open preview website" at bounding box center [197, 66] width 57 height 10
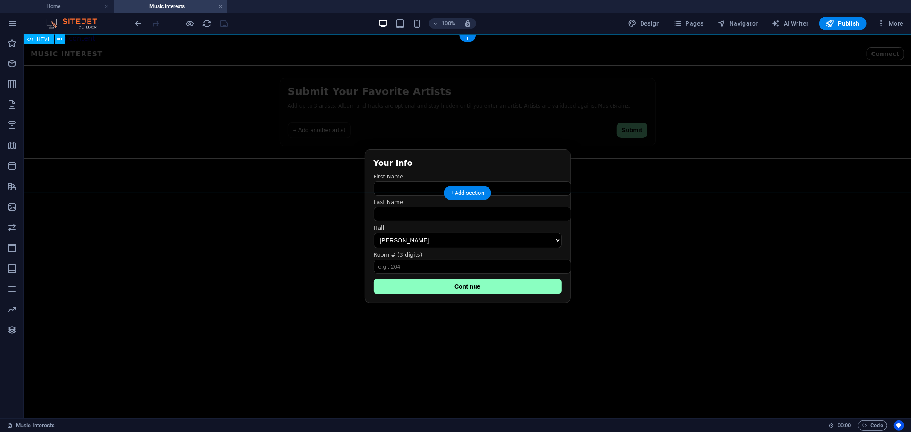
click at [291, 160] on div "Favorite Artists Submission Music Interest Connect Submit Your Favorite Artists…" at bounding box center [466, 107] width 887 height 131
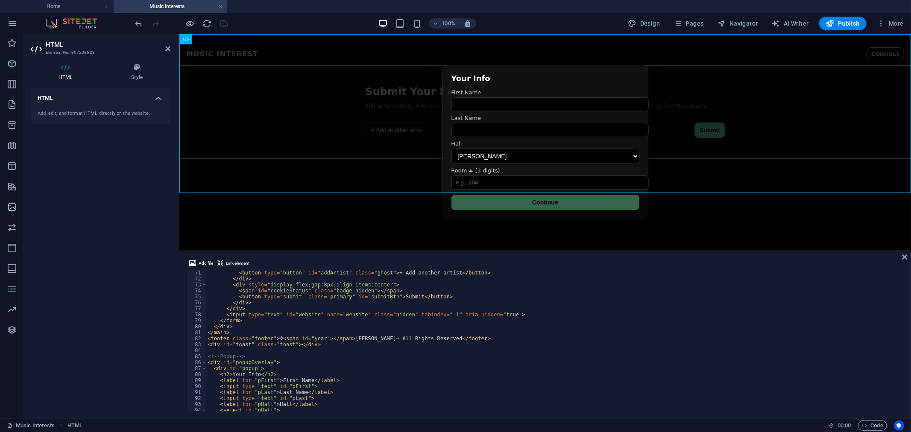
scroll to position [476, 0]
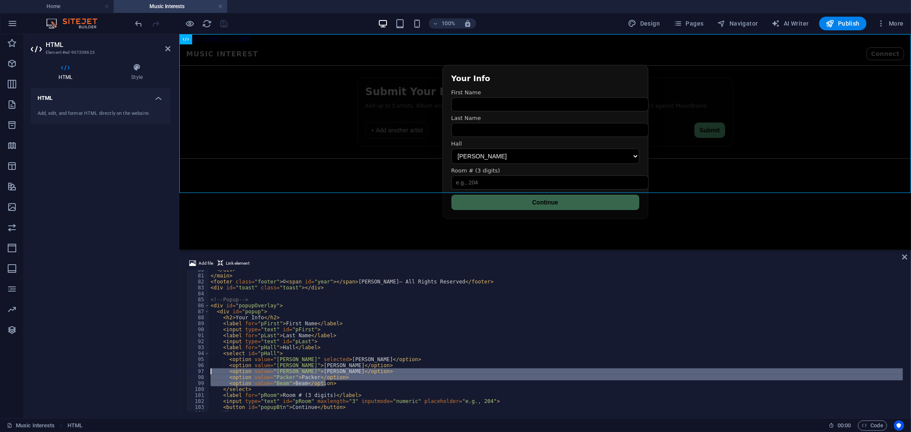
drag, startPoint x: 340, startPoint y: 383, endPoint x: 170, endPoint y: 372, distance: 170.4
click at [170, 372] on div "HTML Element #ed-907208623 HTML Style HTML Add, edit, and format HTML directly …" at bounding box center [467, 226] width 887 height 385
type textarea "<option value="Curtin">Curtin</option> <option value="Packer">Packer</option>"
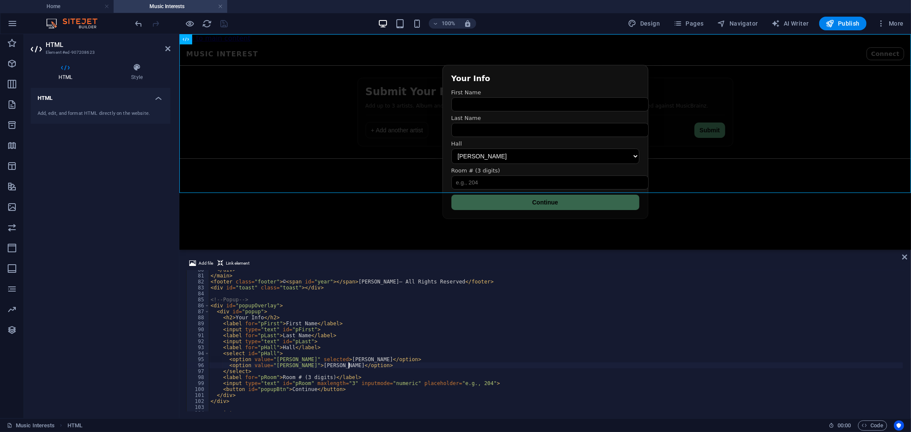
click at [313, 364] on div "</ div > </ main > < footer class = "footer" > © < span id = "year" > </ span >…" at bounding box center [720, 343] width 1022 height 152
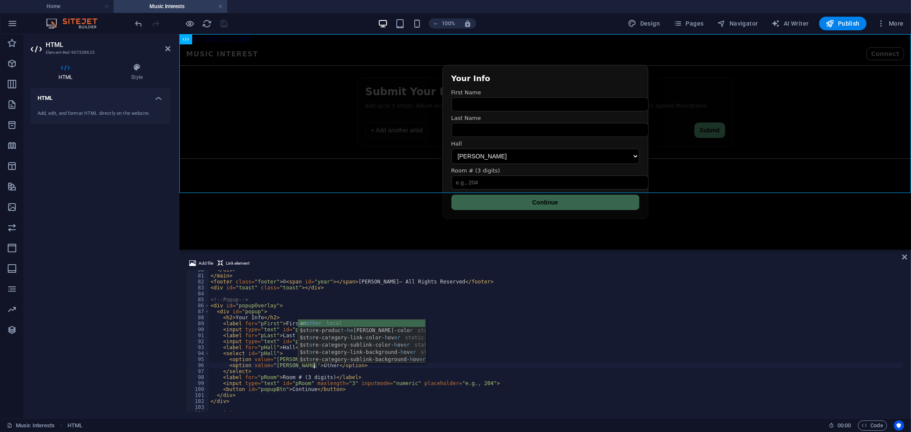
click at [556, 346] on div "</ div > </ main > < footer class = "footer" > © < span id = "year" > </ span >…" at bounding box center [720, 343] width 1022 height 152
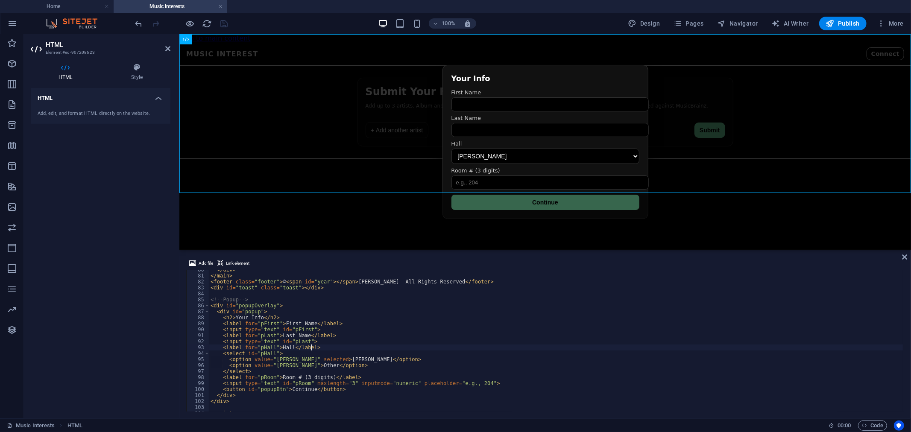
scroll to position [0, 7]
type textarea "<label for="pHall">Hall</label>"
click at [902, 255] on icon at bounding box center [904, 257] width 5 height 7
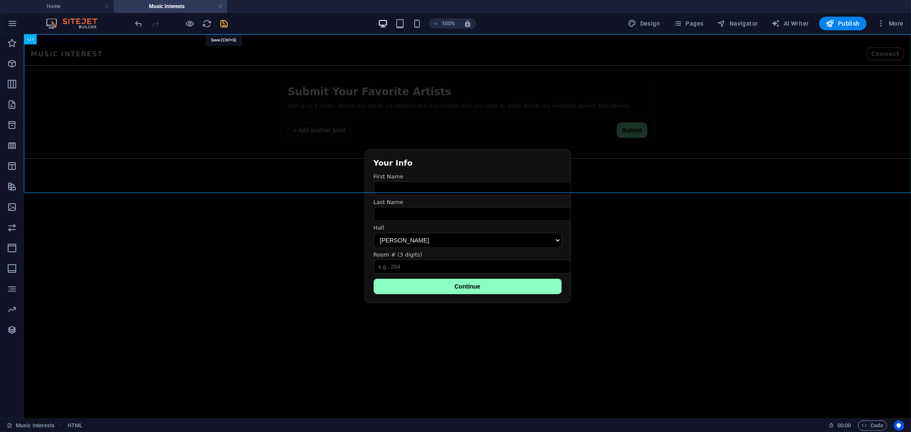
click at [223, 22] on icon "save" at bounding box center [225, 24] width 10 height 10
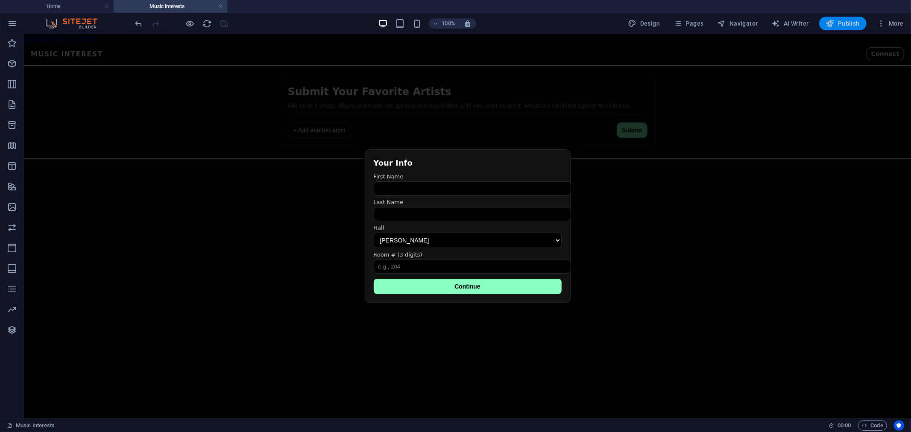
click at [840, 26] on span "Publish" at bounding box center [843, 23] width 34 height 9
